Goal: Transaction & Acquisition: Download file/media

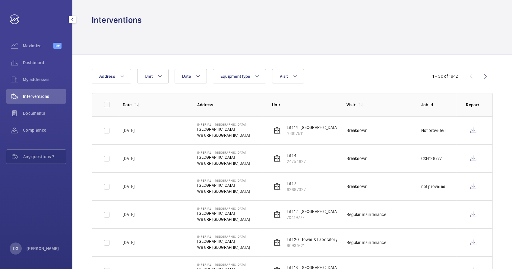
click at [35, 96] on span "Interventions" at bounding box center [44, 96] width 43 height 6
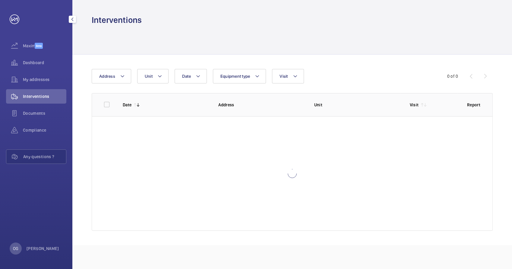
click at [73, 20] on mat-icon "button" at bounding box center [72, 19] width 7 height 5
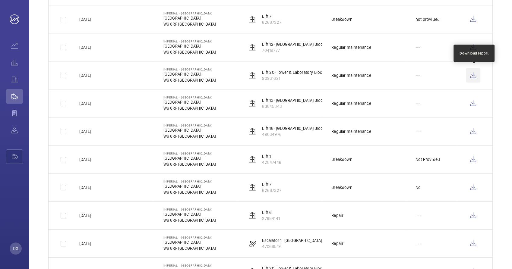
scroll to position [167, 0]
click at [473, 76] on wm-front-icon-button at bounding box center [473, 75] width 14 height 14
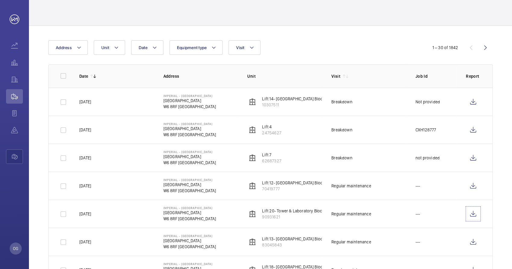
scroll to position [0, 0]
